Goal: Task Accomplishment & Management: Use online tool/utility

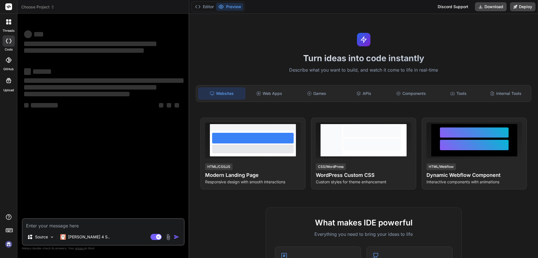
click at [11, 244] on img at bounding box center [9, 244] width 10 height 10
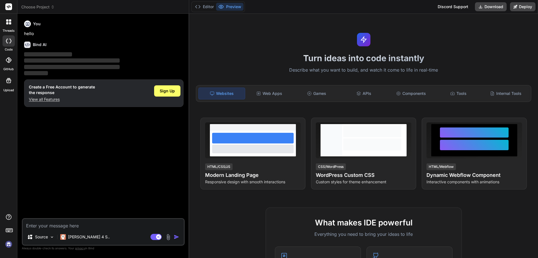
type textarea "x"
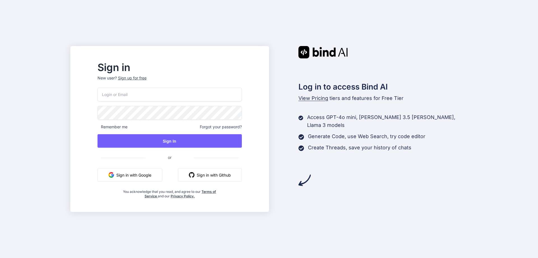
click at [161, 93] on input "email" at bounding box center [170, 94] width 144 height 14
type input "tadowet211@daxiake.com"
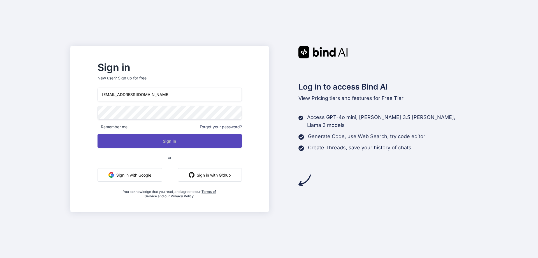
click at [177, 138] on button "Sign In" at bounding box center [170, 140] width 144 height 13
